Goal: Transaction & Acquisition: Register for event/course

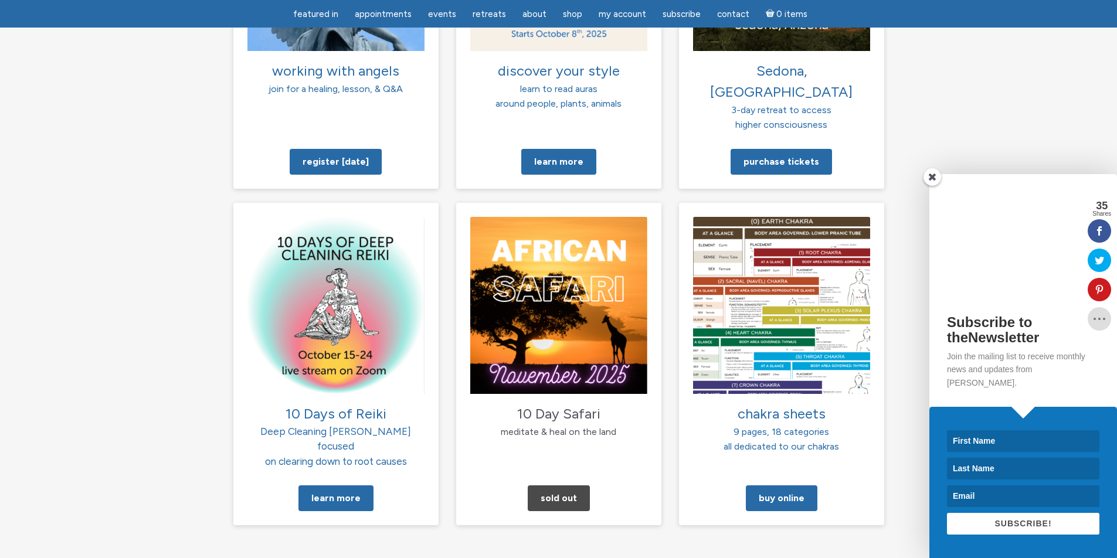
scroll to position [1058, 0]
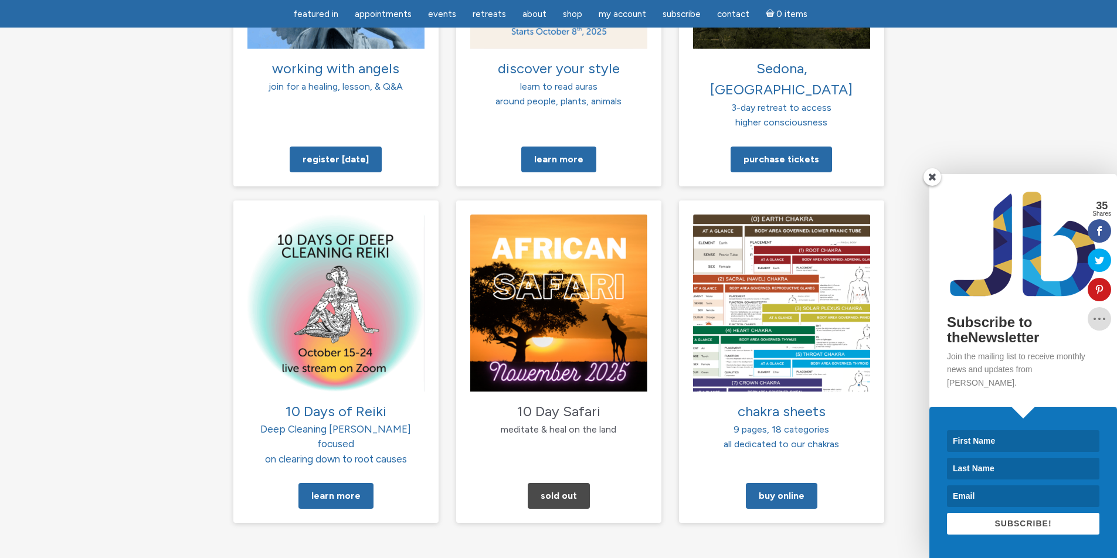
click at [932, 186] on span at bounding box center [932, 177] width 18 height 18
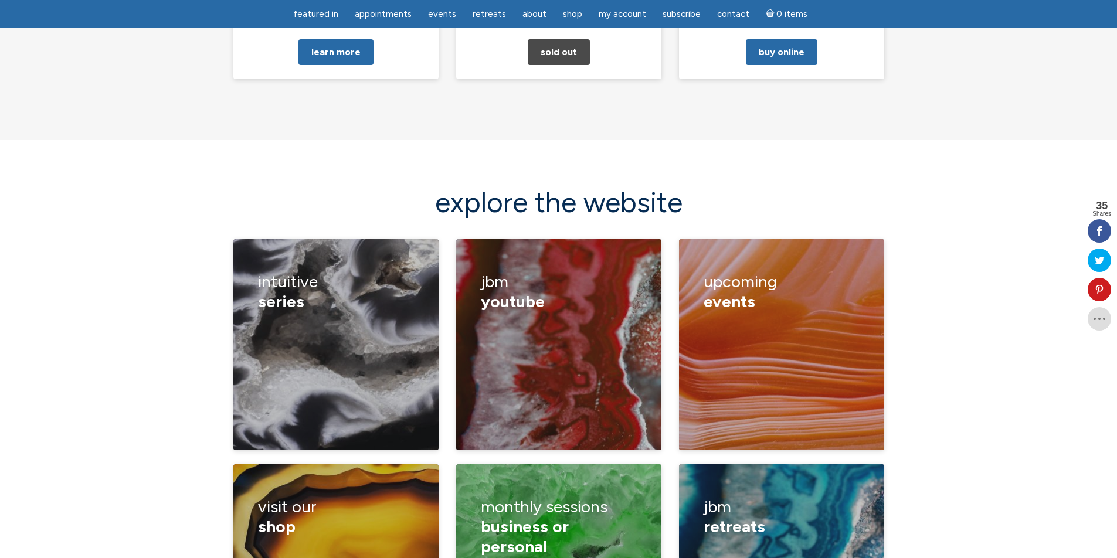
scroll to position [1574, 0]
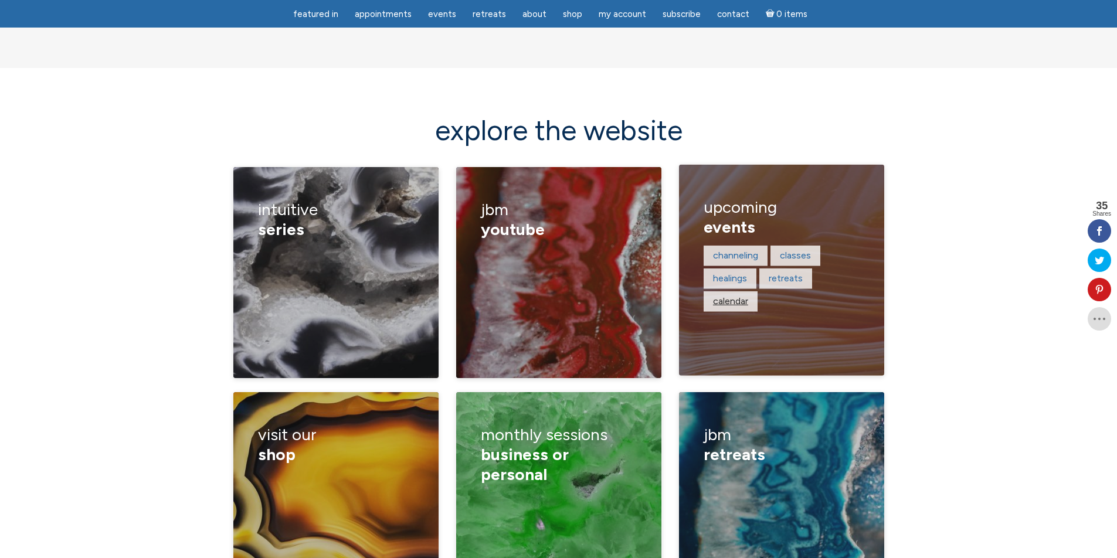
click at [726, 295] on link "calendar" at bounding box center [730, 300] width 35 height 11
click at [792, 273] on link "retreats" at bounding box center [786, 278] width 34 height 11
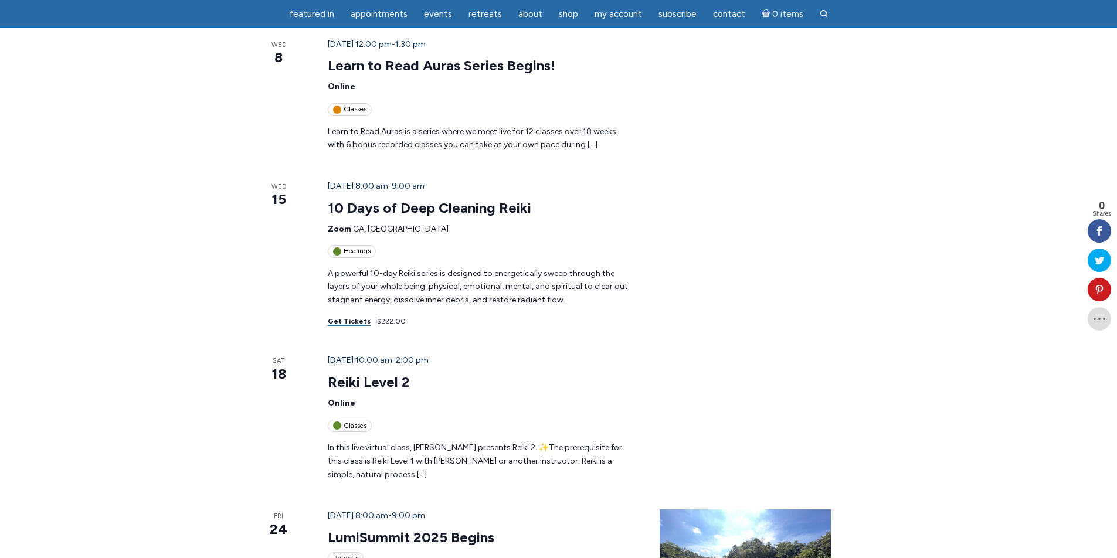
scroll to position [853, 0]
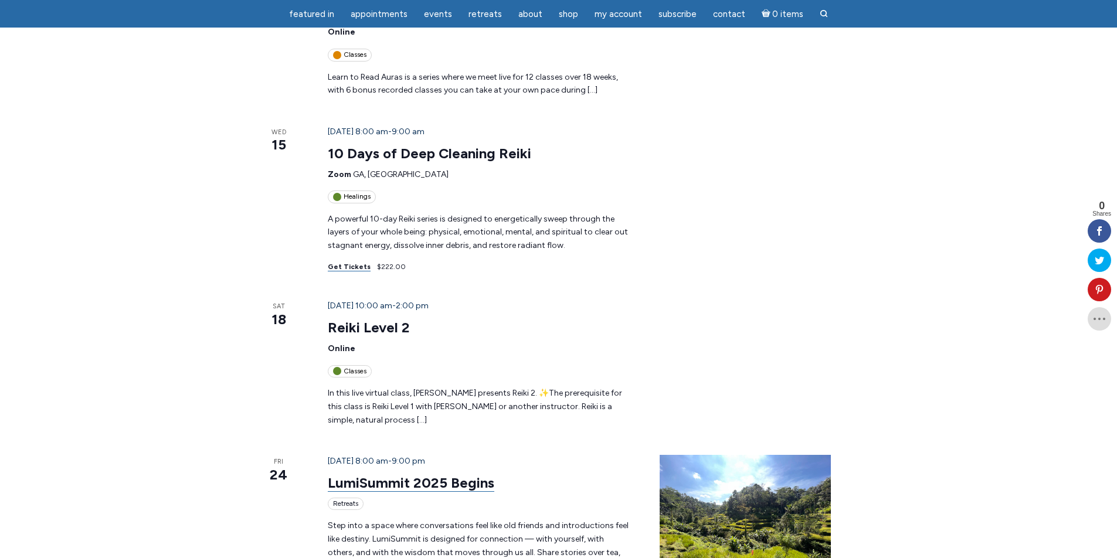
click at [430, 474] on link "LumiSummit 2025 Begins" at bounding box center [411, 483] width 166 height 18
